Goal: Transaction & Acquisition: Purchase product/service

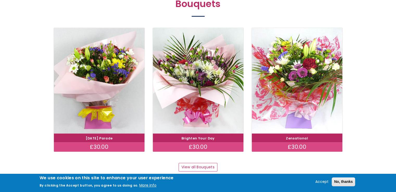
scroll to position [480, 0]
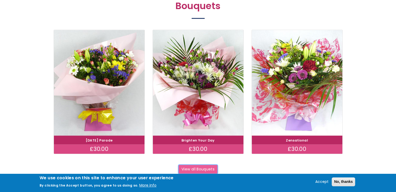
click at [201, 168] on link "View all Bouquets" at bounding box center [197, 169] width 39 height 9
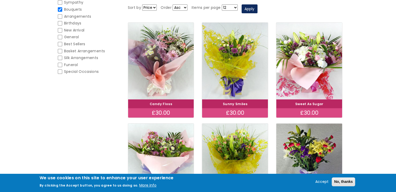
scroll to position [86, 0]
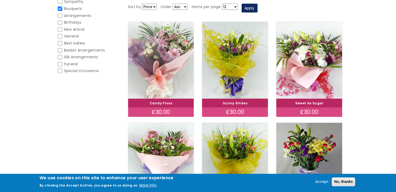
click at [156, 65] on img at bounding box center [161, 60] width 74 height 86
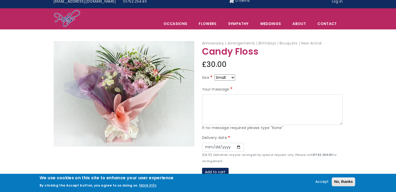
scroll to position [4, 0]
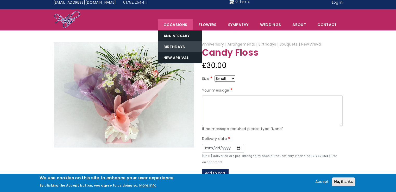
click at [179, 45] on link "Birthdays" at bounding box center [180, 46] width 44 height 11
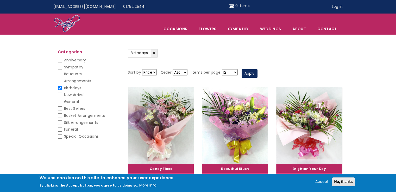
click at [60, 73] on input "Bouquets" at bounding box center [60, 74] width 4 height 4
checkbox input "false"
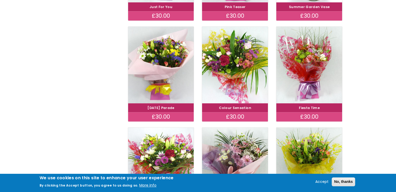
scroll to position [284, 0]
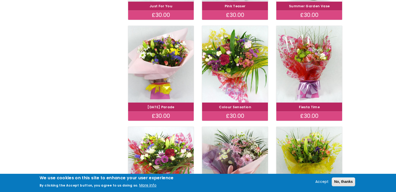
click at [313, 105] on link "Fiesta Time" at bounding box center [309, 107] width 21 height 4
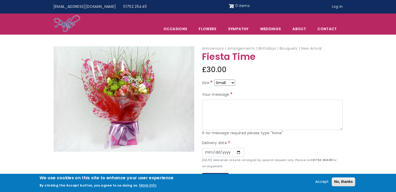
click at [125, 101] on img at bounding box center [124, 98] width 140 height 105
